Goal: Task Accomplishment & Management: Manage account settings

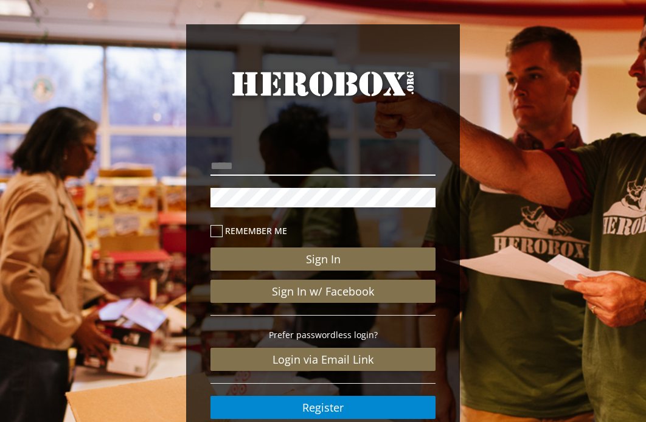
type input "**********"
click at [216, 229] on icon at bounding box center [216, 231] width 12 height 12
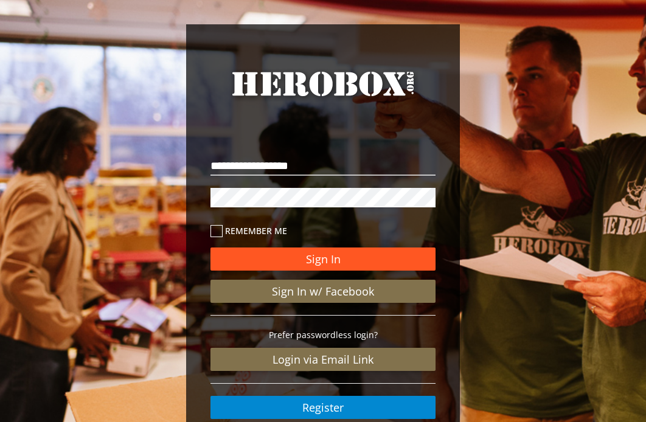
click at [315, 260] on button "Sign In" at bounding box center [322, 258] width 225 height 23
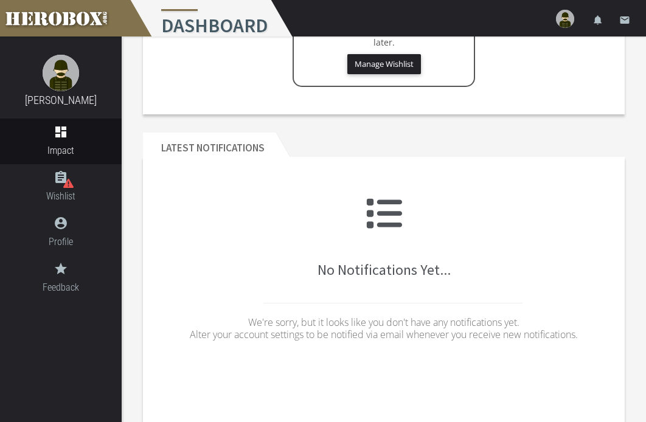
scroll to position [333, 0]
